Goal: Task Accomplishment & Management: Manage account settings

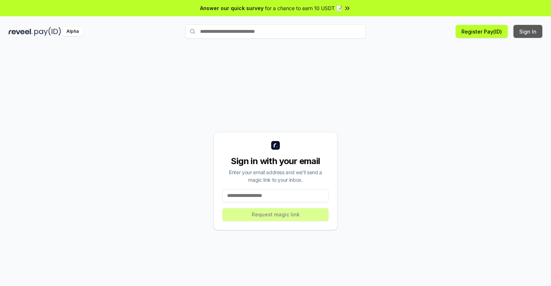
click at [529, 31] on button "Sign In" at bounding box center [528, 31] width 29 height 13
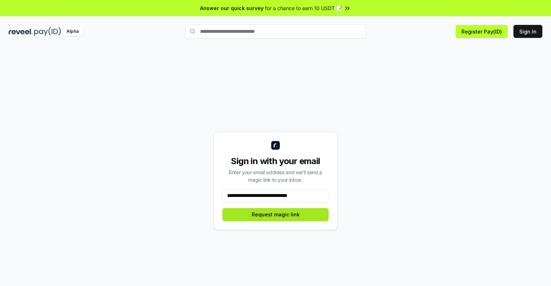
type input "**********"
click at [276, 215] on button "Request magic link" at bounding box center [276, 214] width 106 height 13
